Goal: Obtain resource: Obtain resource

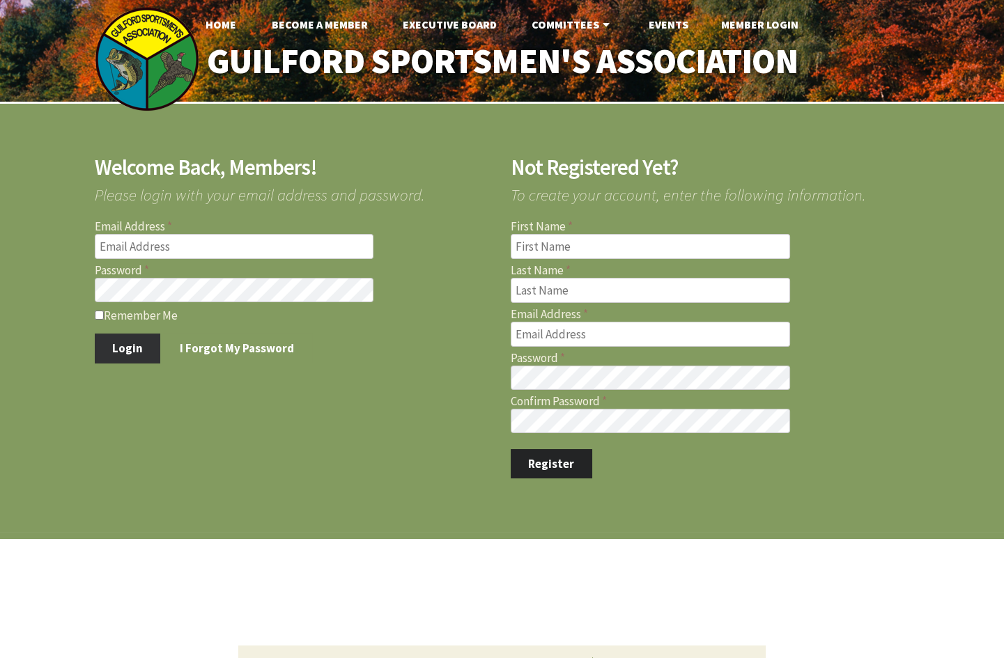
type input "[PERSON_NAME][EMAIL_ADDRESS][PERSON_NAME][DOMAIN_NAME]"
click at [145, 348] on button "Login" at bounding box center [128, 348] width 66 height 29
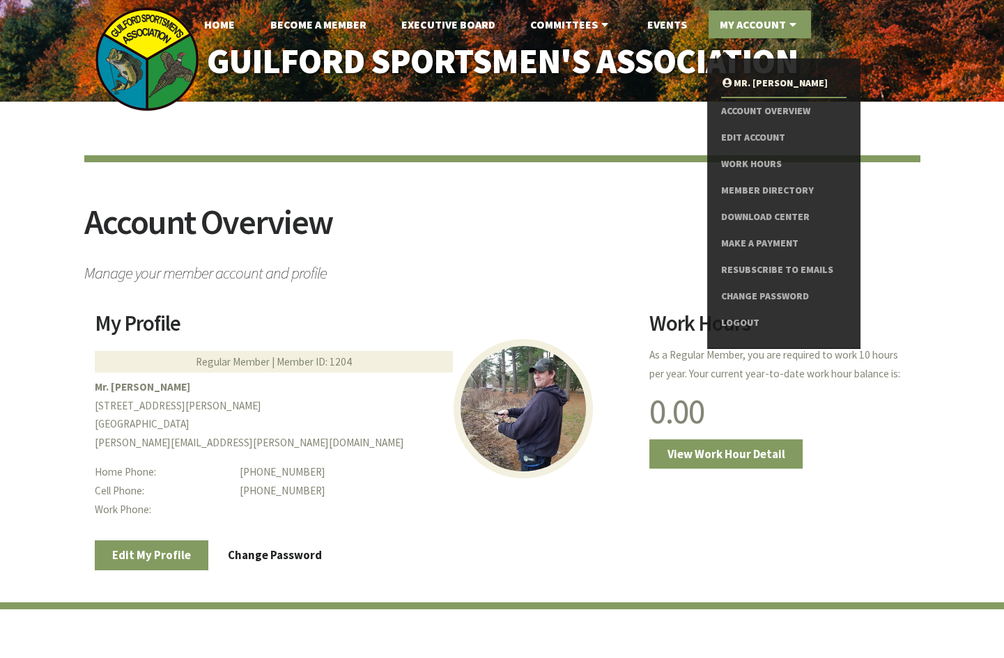
click at [788, 29] on icon at bounding box center [793, 24] width 14 height 11
click at [770, 213] on link "Download Center" at bounding box center [783, 217] width 125 height 26
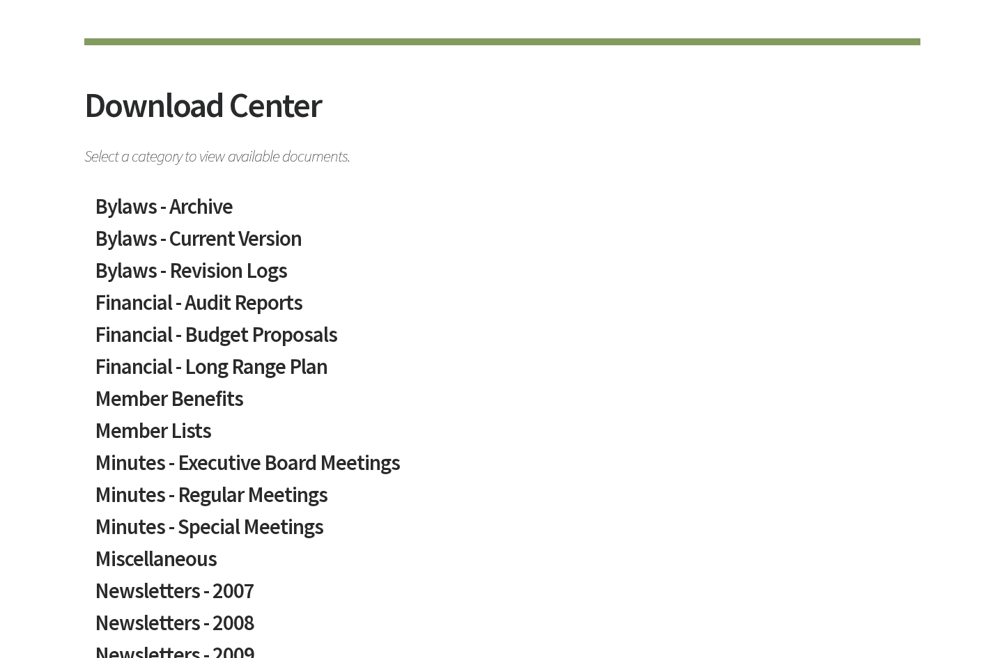
scroll to position [126, 0]
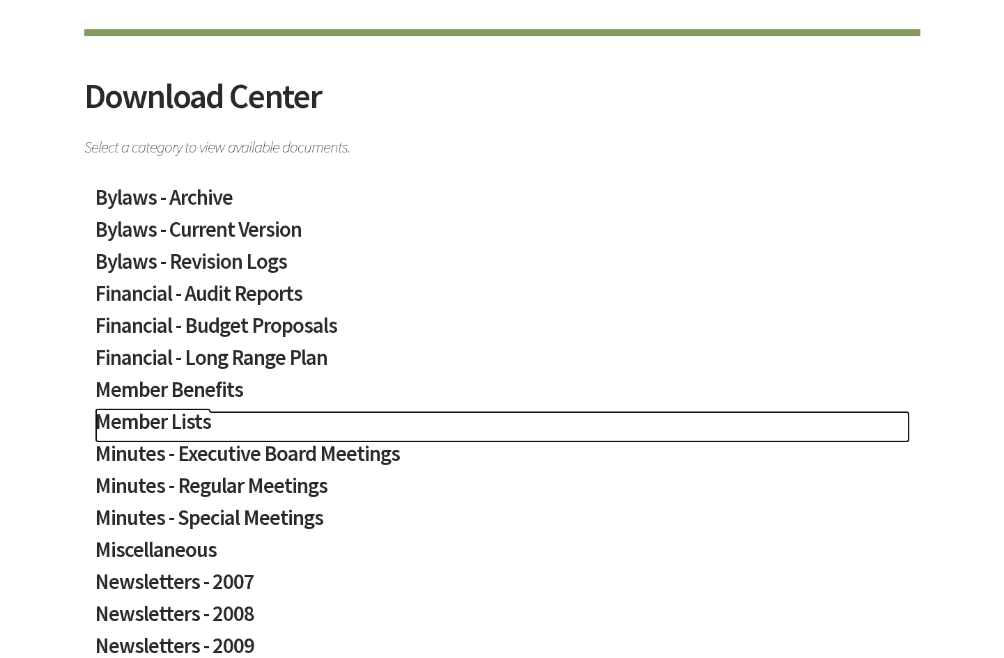
click at [146, 421] on h2 "Member Lists" at bounding box center [502, 427] width 815 height 32
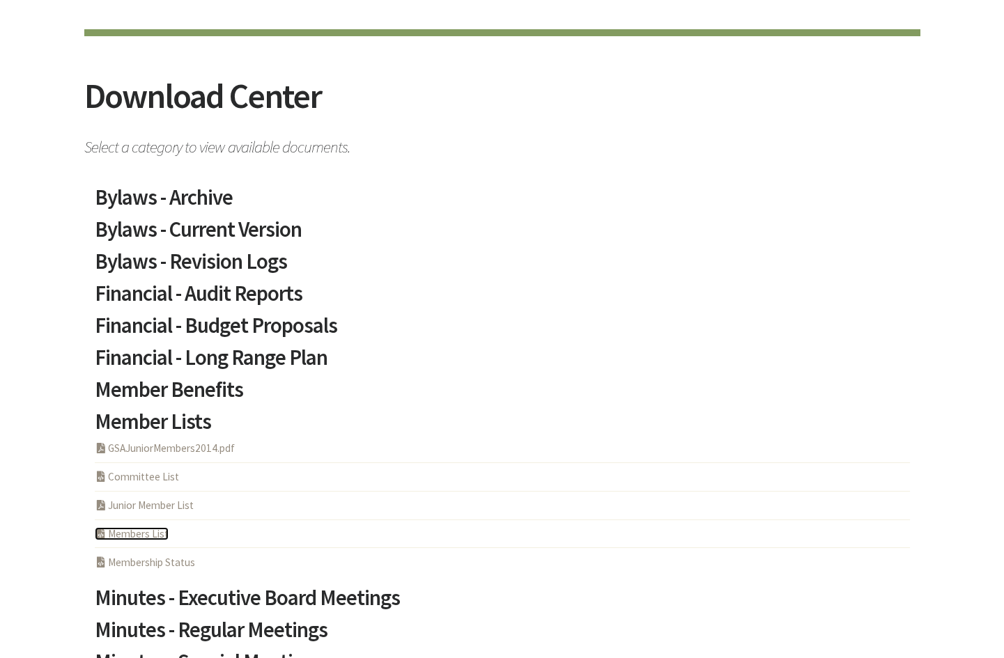
click at [158, 536] on link "PHP Program Members List" at bounding box center [132, 533] width 74 height 13
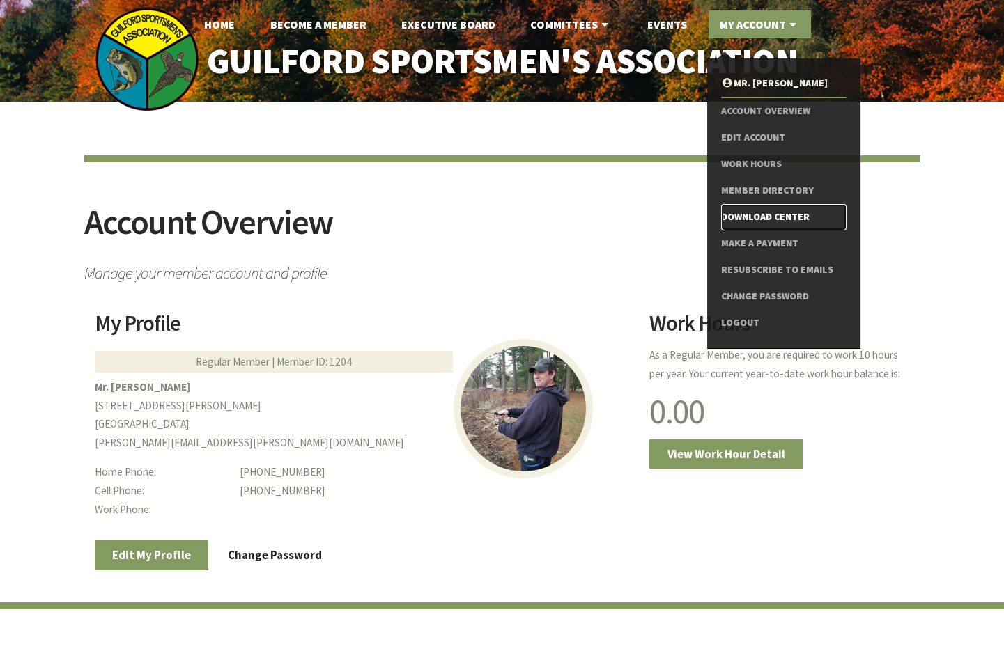
click at [756, 216] on link "Download Center" at bounding box center [783, 217] width 125 height 26
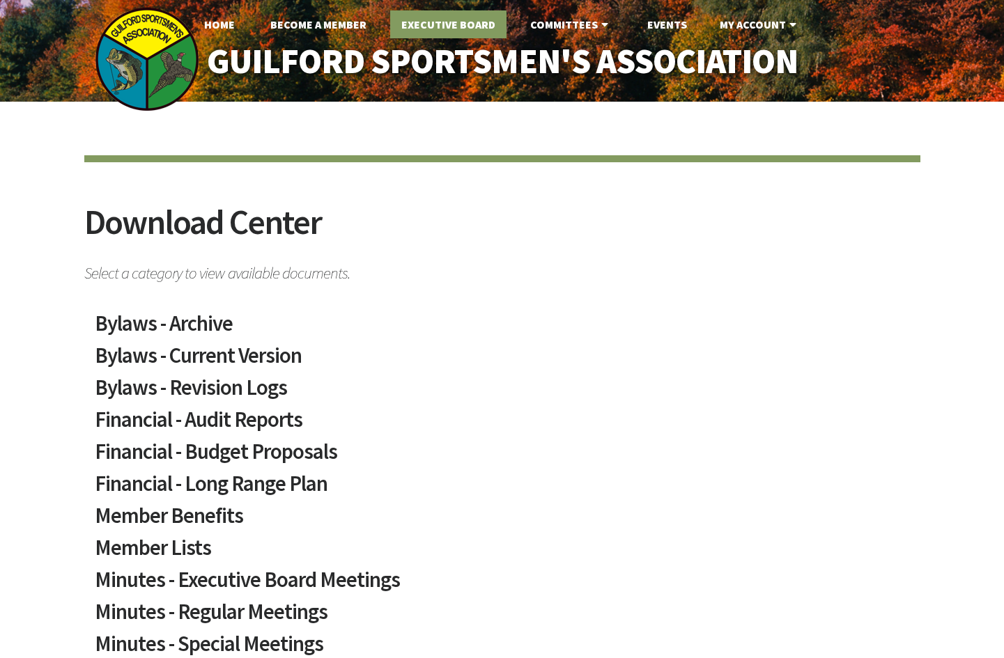
click at [400, 17] on link "Executive Board" at bounding box center [448, 24] width 116 height 28
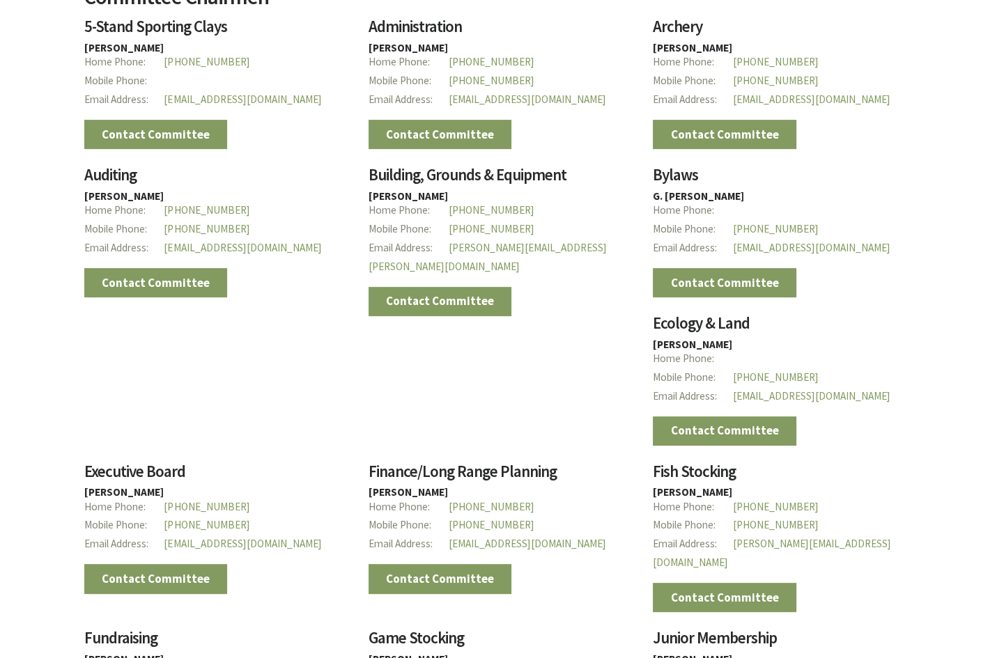
scroll to position [1076, 0]
